Goal: Check status: Check status

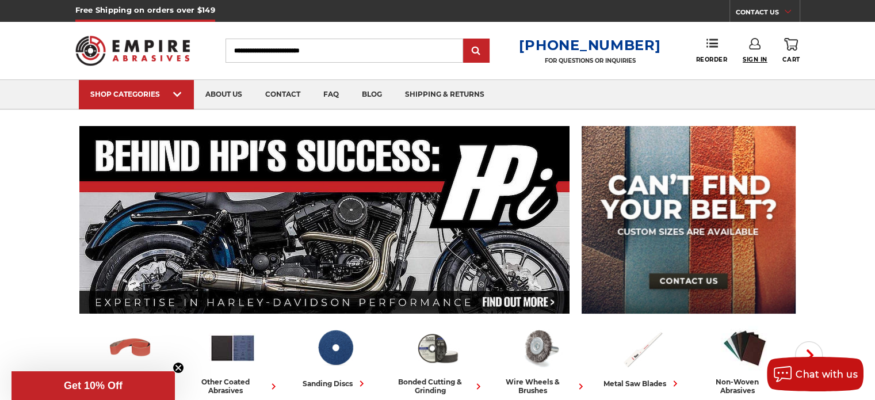
click at [755, 57] on span "Sign In" at bounding box center [754, 59] width 25 height 7
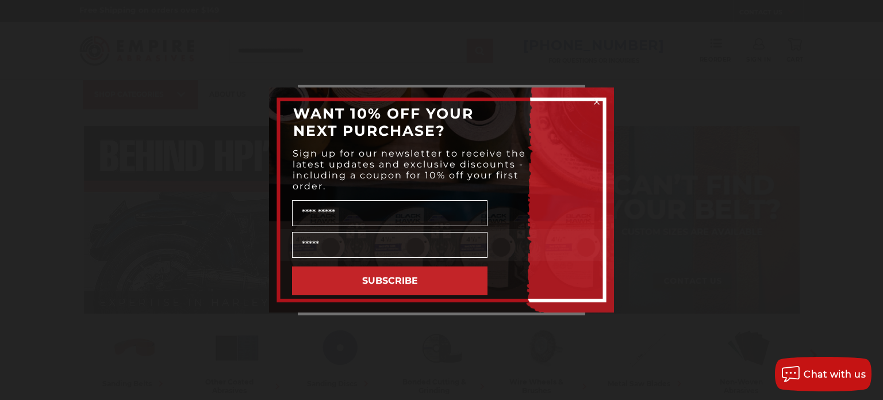
click at [598, 97] on circle "Close dialog" at bounding box center [597, 102] width 11 height 11
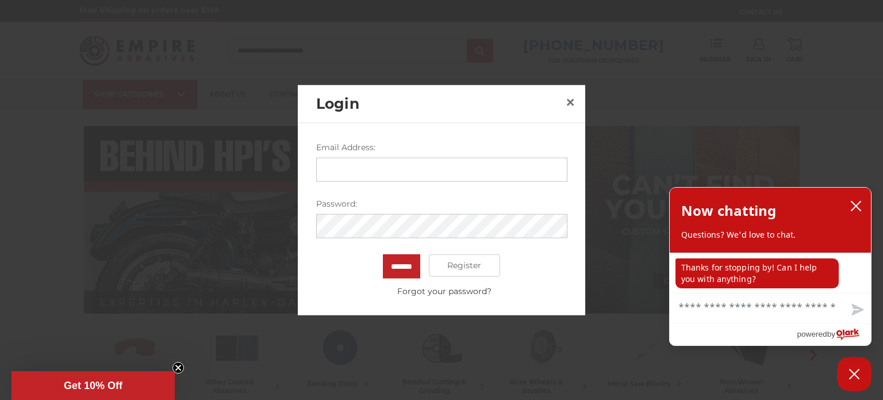
click at [434, 169] on input "Email Address:" at bounding box center [441, 169] width 251 height 24
type input "**********"
click at [383, 254] on input "*******" at bounding box center [401, 266] width 37 height 24
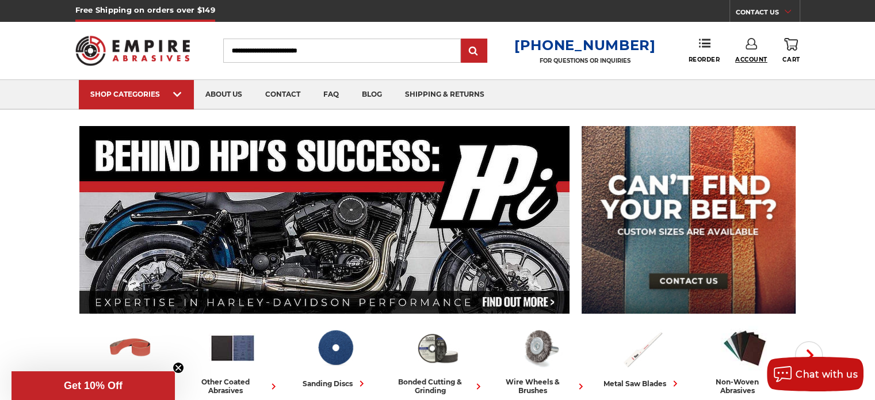
click at [748, 59] on span "Account" at bounding box center [751, 59] width 32 height 7
click at [747, 72] on link "Account" at bounding box center [751, 75] width 82 height 22
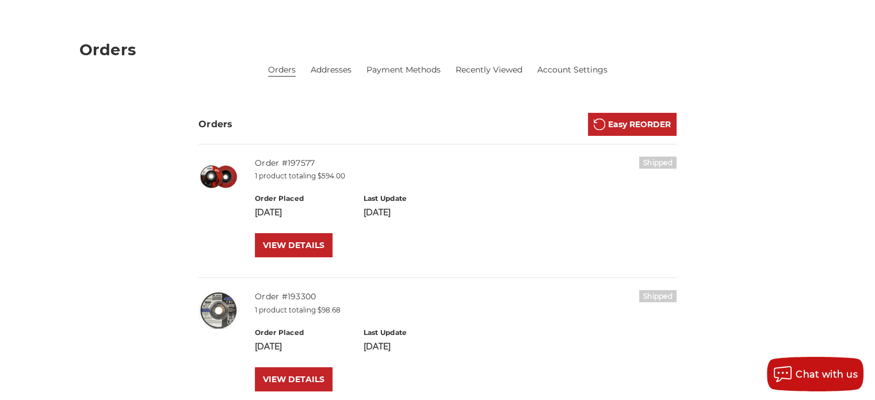
scroll to position [161, 0]
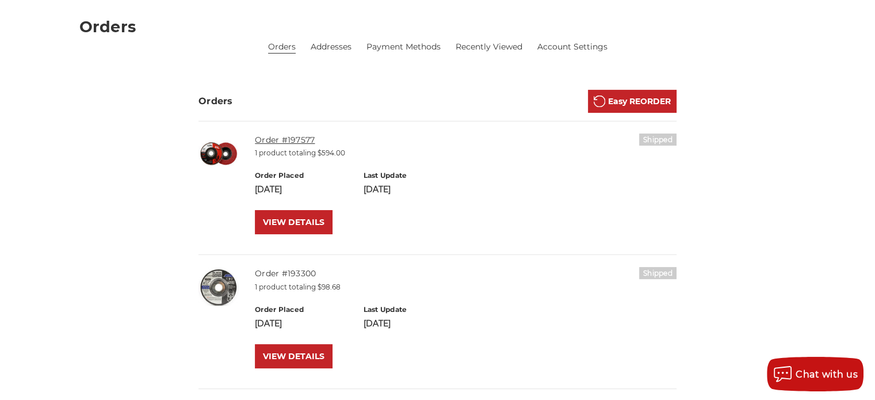
click at [271, 141] on link "Order #197577" at bounding box center [285, 140] width 60 height 10
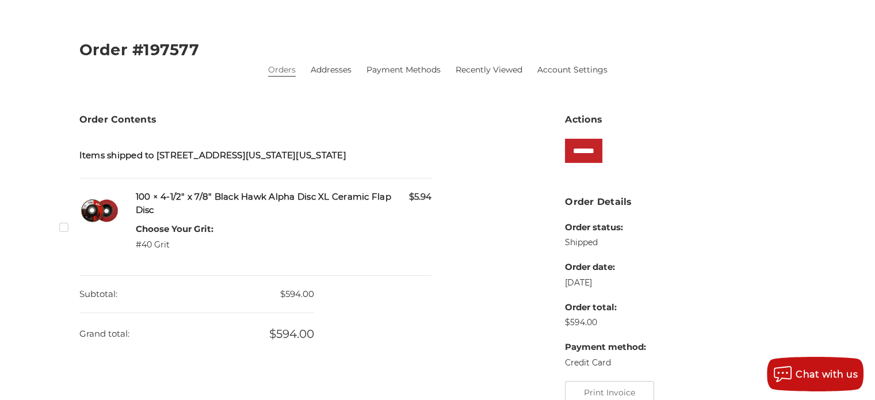
scroll to position [161, 0]
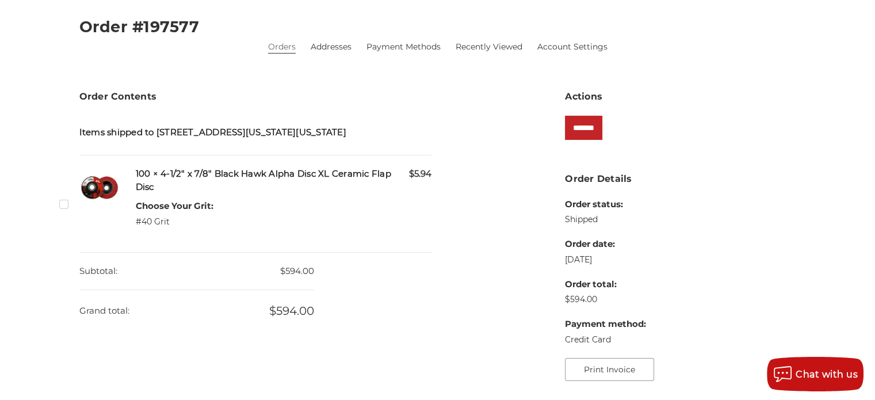
click at [602, 366] on button "Print Invoice" at bounding box center [609, 369] width 89 height 23
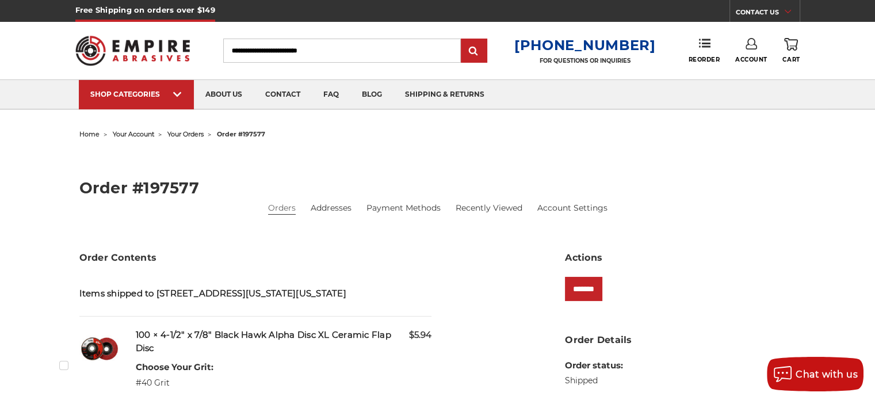
click at [408, 47] on input "Search" at bounding box center [342, 51] width 238 height 24
type input "*"
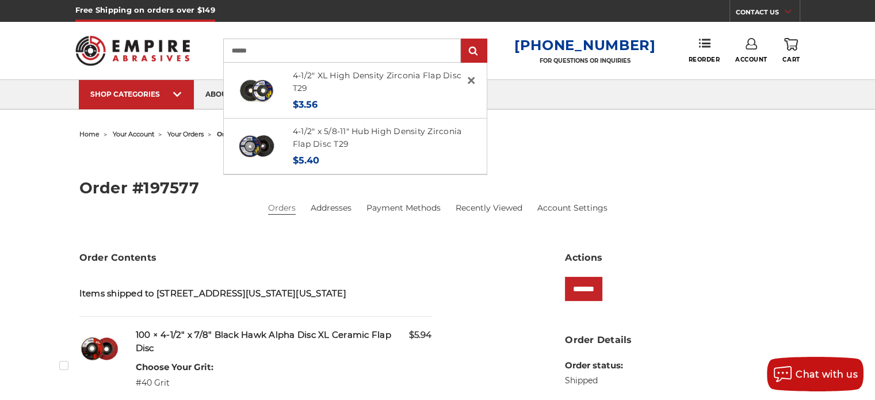
type input "******"
click at [462, 40] on input "submit" at bounding box center [473, 51] width 23 height 23
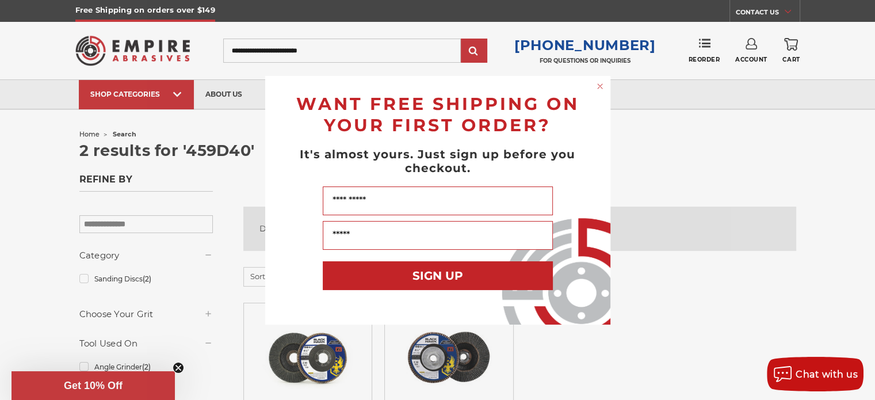
click at [598, 86] on circle "Close dialog" at bounding box center [599, 86] width 11 height 11
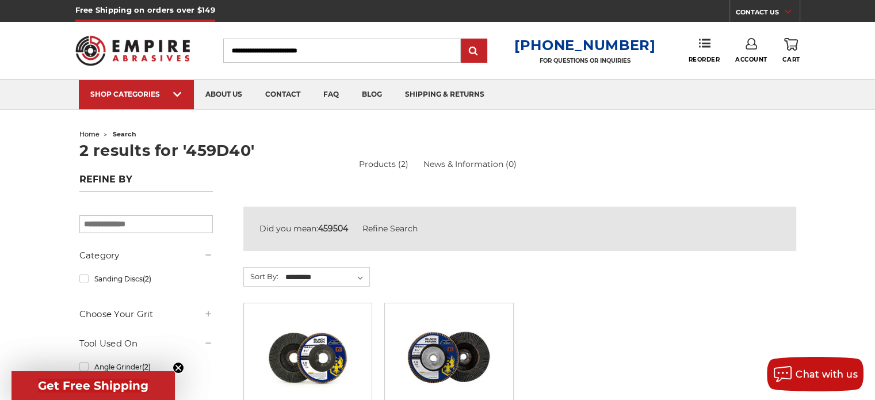
click at [756, 51] on link "Account" at bounding box center [751, 50] width 32 height 25
click at [742, 97] on link "Sign Out" at bounding box center [751, 97] width 82 height 22
